Goal: Book appointment/travel/reservation

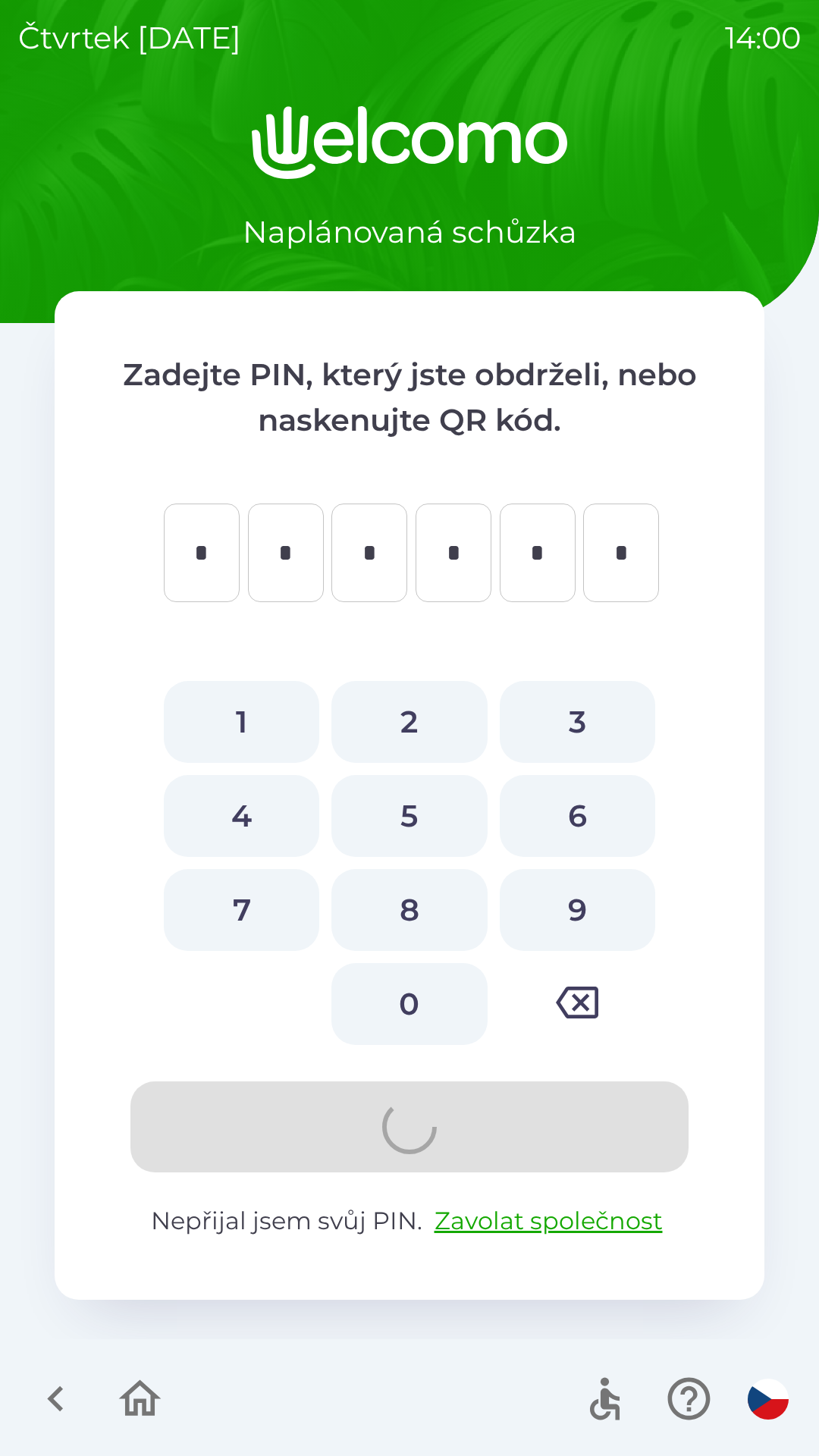
type input "*"
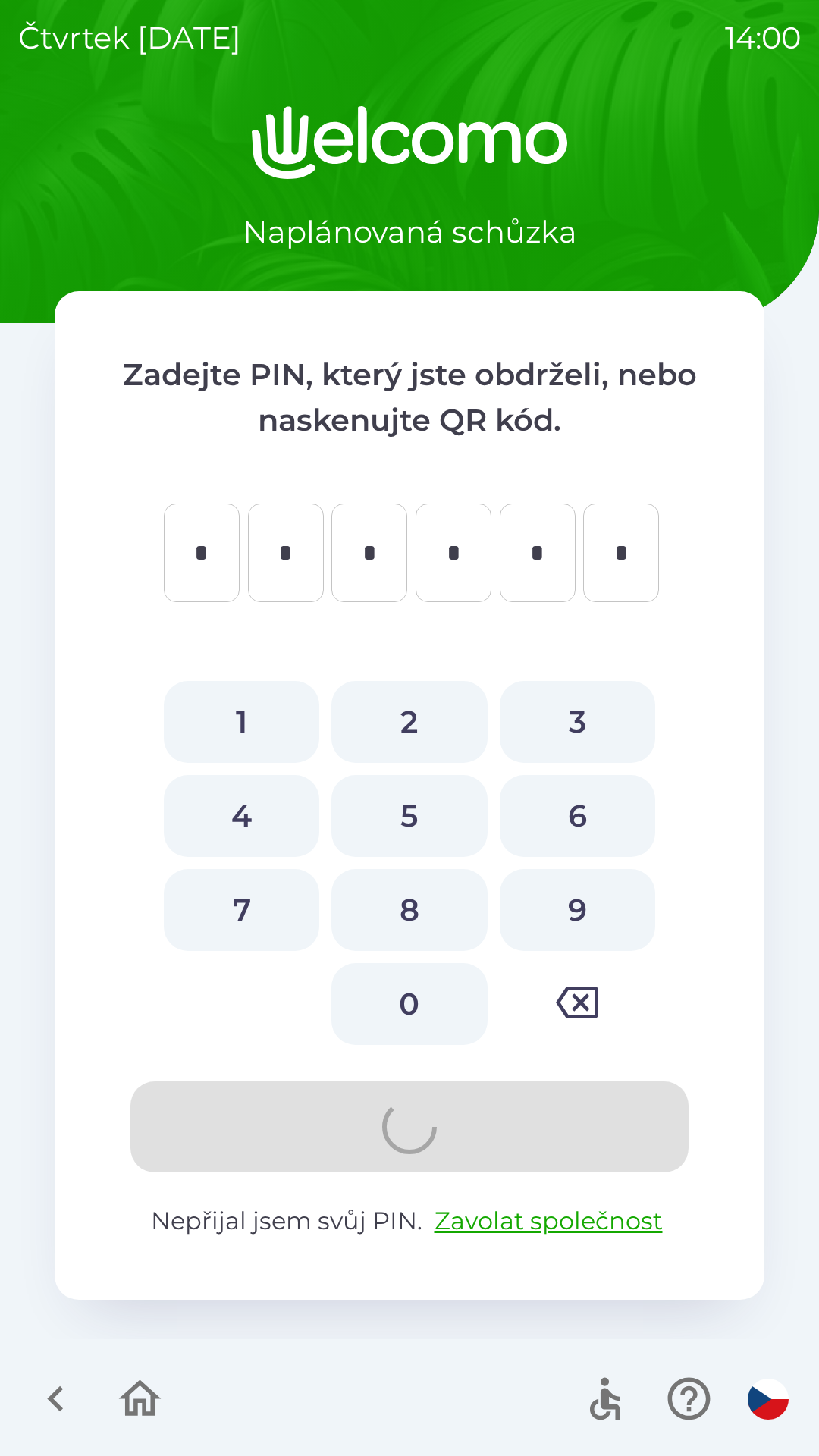
type input "*"
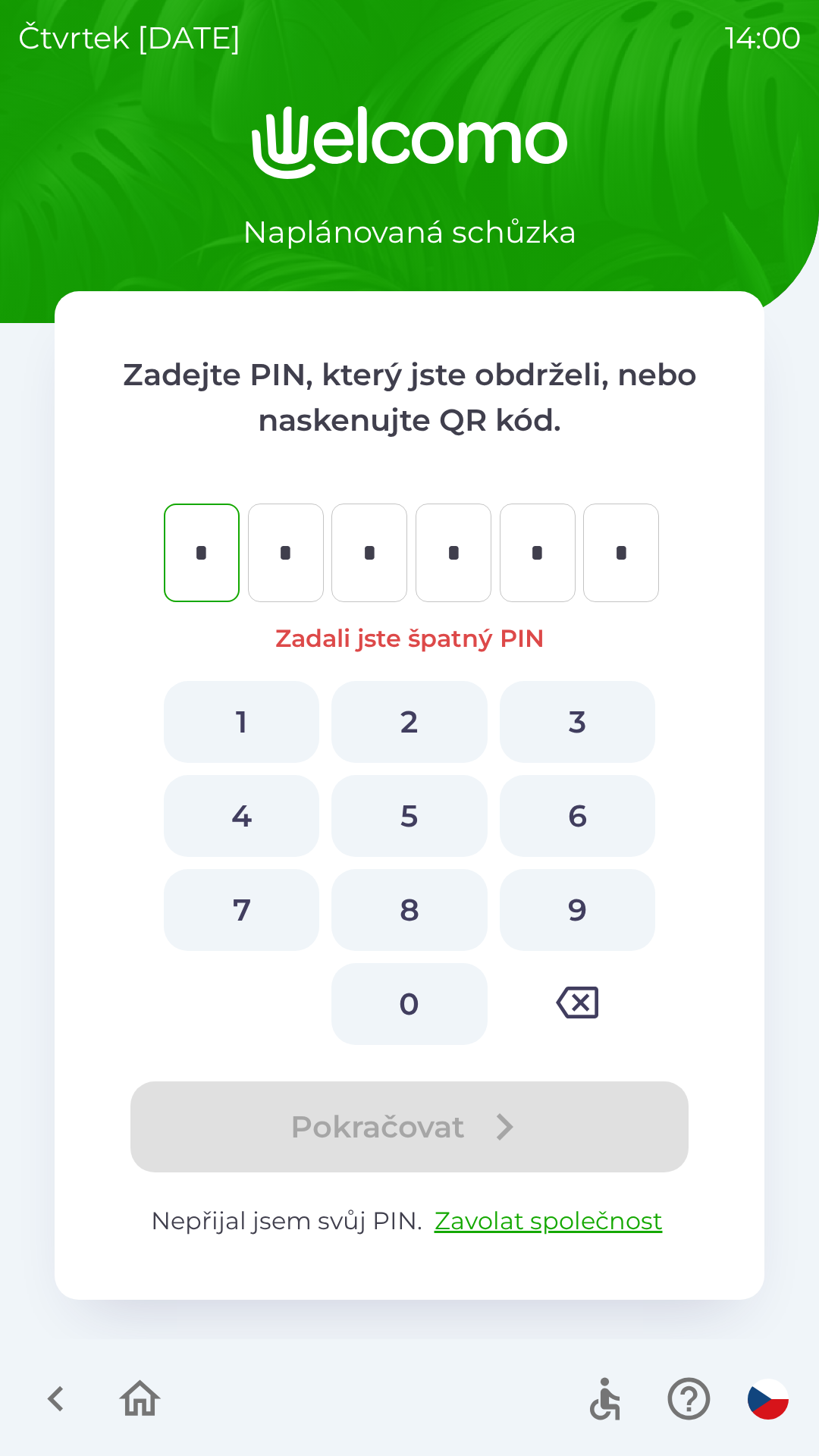
type input "*"
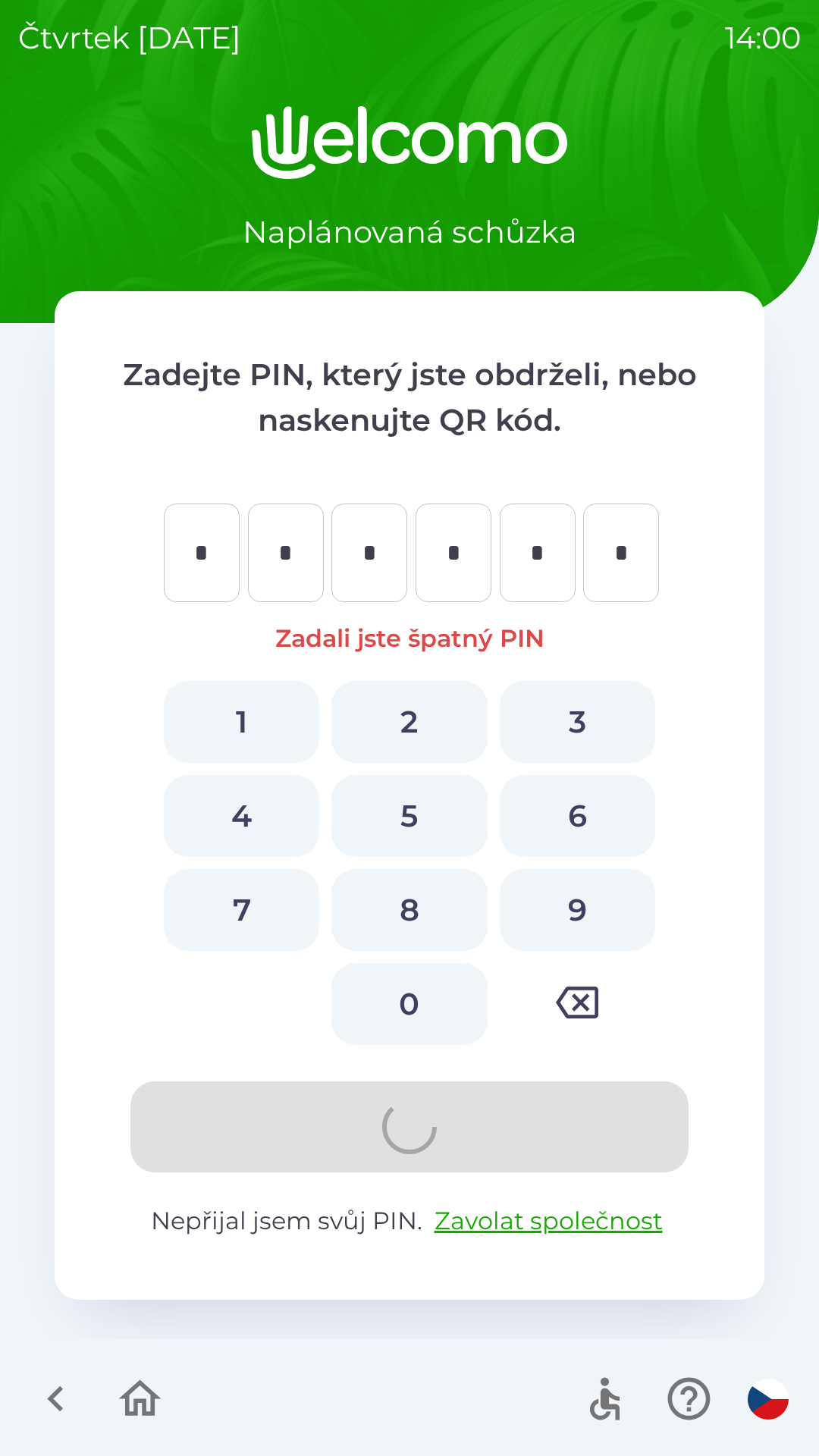
type input "*"
click at [146, 626] on icon "button" at bounding box center [140, 1398] width 50 height 50
type input "*"
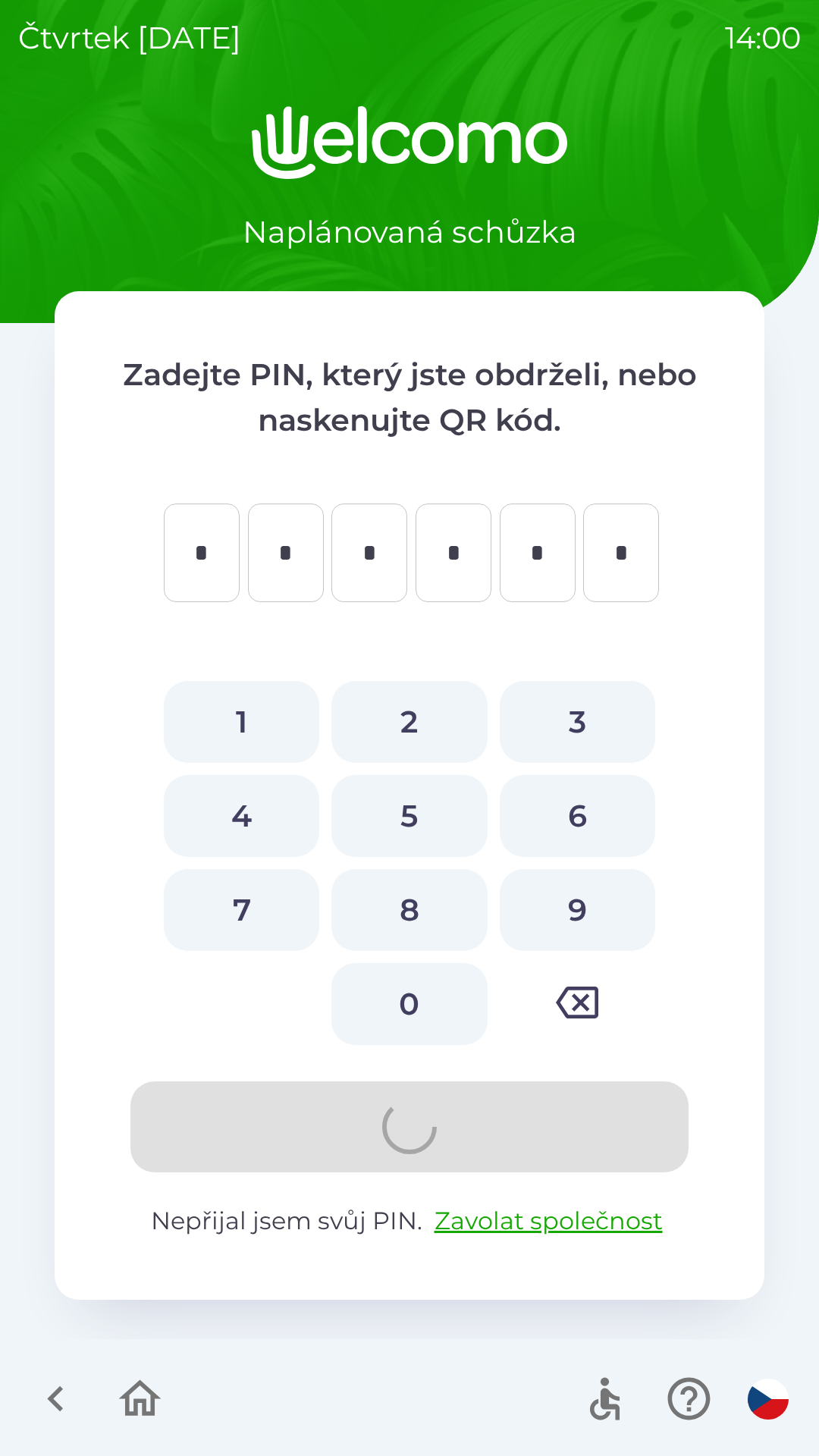
type input "*"
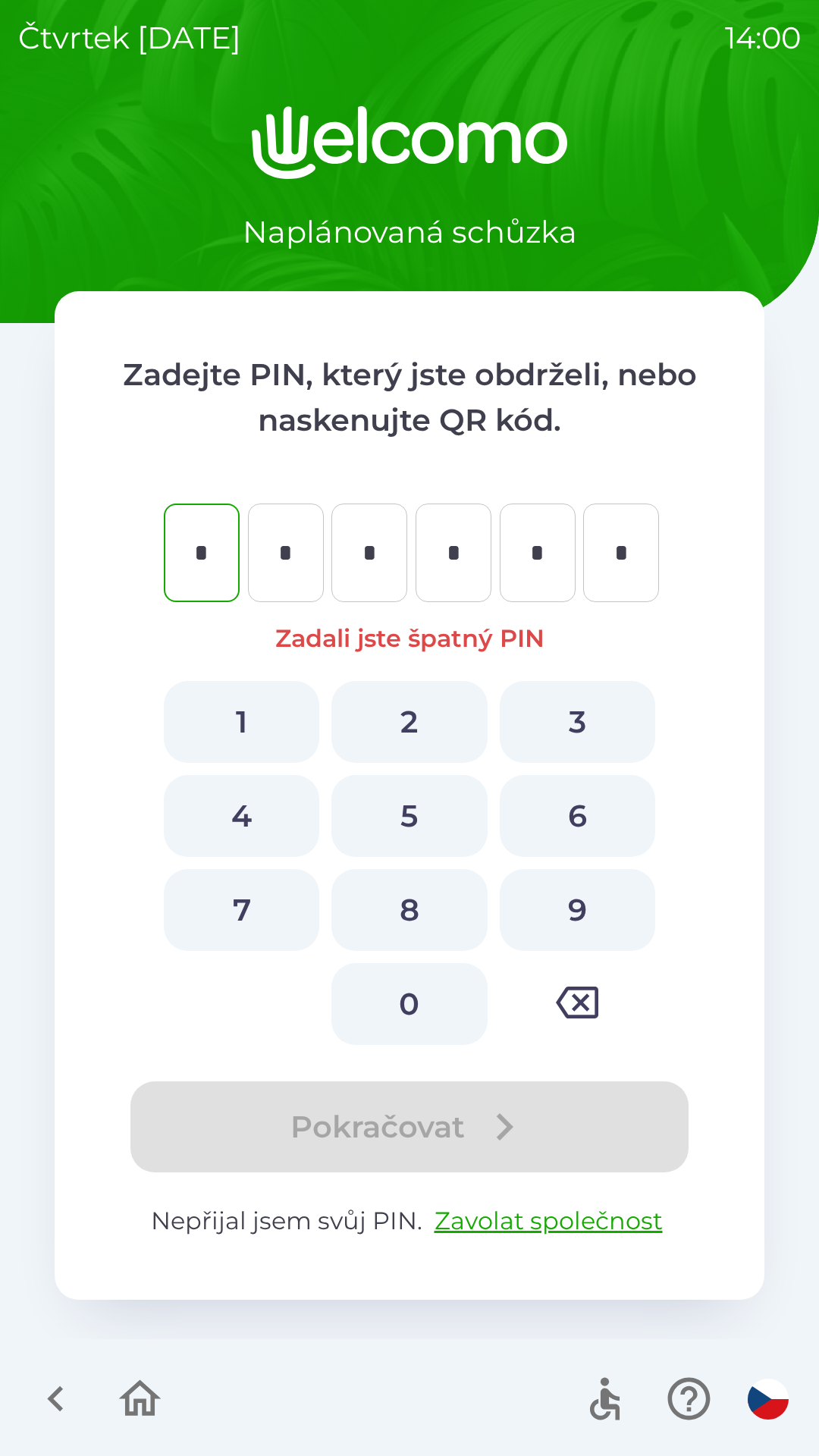
click at [137, 626] on icon "button" at bounding box center [140, 1398] width 42 height 36
